Goal: Check status

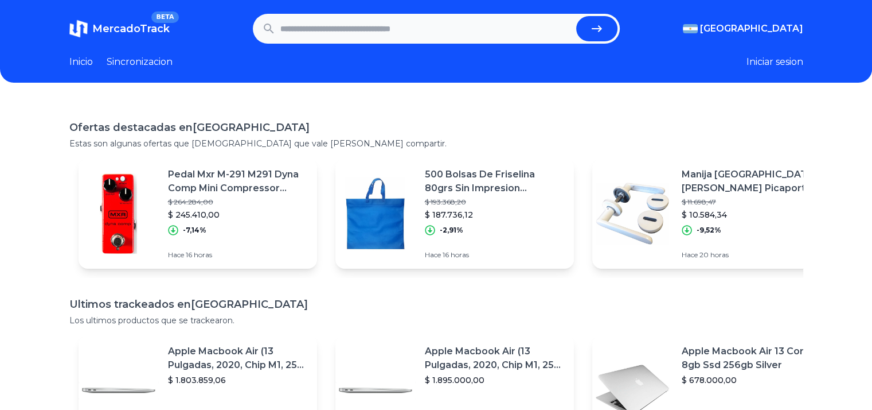
click at [310, 28] on input "text" at bounding box center [425, 28] width 291 height 25
paste input "**********"
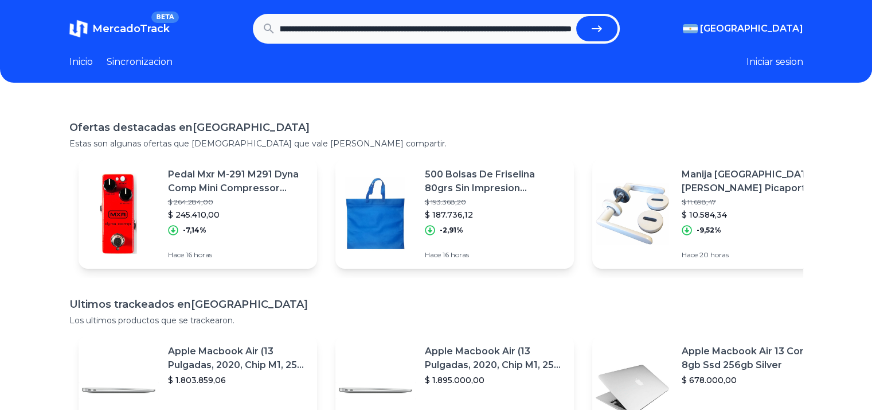
click at [576, 16] on button "submit" at bounding box center [596, 28] width 41 height 25
type input "**********"
